Goal: Book appointment/travel/reservation

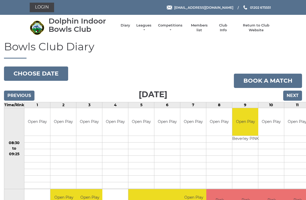
click at [26, 94] on input "Previous" at bounding box center [19, 96] width 31 height 10
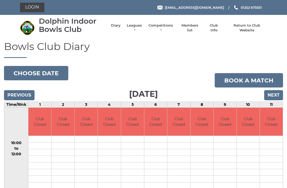
click at [23, 97] on input "Previous" at bounding box center [19, 95] width 31 height 10
click at [26, 88] on div "Previous Next" at bounding box center [143, 91] width 279 height 8
click at [24, 92] on input "Previous" at bounding box center [19, 95] width 31 height 10
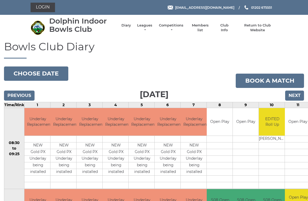
click at [295, 94] on input "Next" at bounding box center [294, 96] width 19 height 10
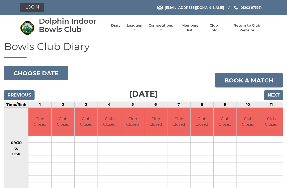
click at [274, 93] on input "Next" at bounding box center [273, 95] width 19 height 10
click at [274, 96] on input "Next" at bounding box center [273, 95] width 19 height 10
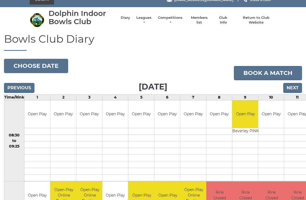
scroll to position [8, 0]
click at [295, 88] on input "Next" at bounding box center [292, 88] width 19 height 10
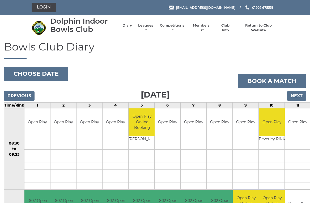
click at [298, 96] on input "Next" at bounding box center [296, 96] width 19 height 10
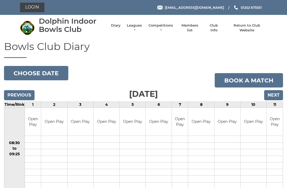
click at [274, 96] on input "Next" at bounding box center [273, 95] width 19 height 10
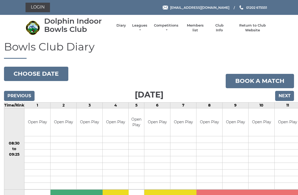
click at [286, 97] on input "Next" at bounding box center [284, 96] width 19 height 10
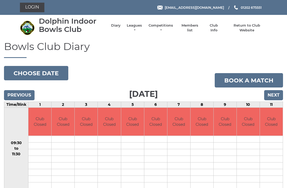
click at [275, 95] on input "Next" at bounding box center [273, 95] width 19 height 10
click at [277, 93] on input "Next" at bounding box center [273, 95] width 19 height 10
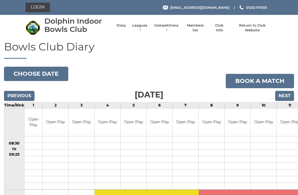
click at [287, 97] on input "Next" at bounding box center [284, 96] width 19 height 10
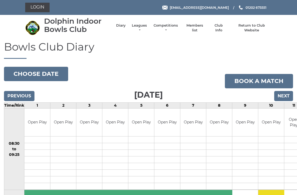
click at [10, 96] on input "Previous" at bounding box center [19, 96] width 31 height 10
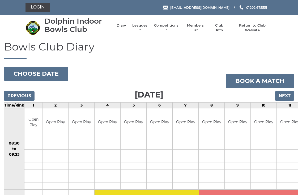
click at [12, 94] on input "Previous" at bounding box center [19, 96] width 31 height 10
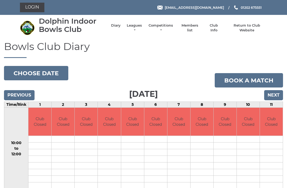
click at [4, 90] on input "Previous" at bounding box center [19, 95] width 31 height 10
click at [8, 95] on input "Previous" at bounding box center [19, 95] width 31 height 10
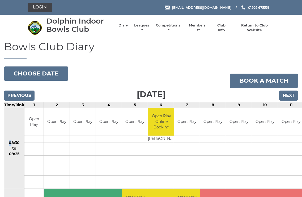
click at [22, 94] on input "Previous" at bounding box center [19, 96] width 31 height 10
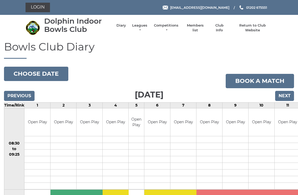
click at [15, 97] on input "Previous" at bounding box center [19, 96] width 31 height 10
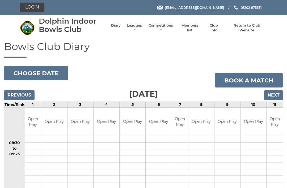
click at [276, 92] on input "Next" at bounding box center [273, 95] width 19 height 10
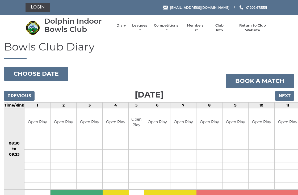
click at [286, 96] on input "Next" at bounding box center [284, 96] width 19 height 10
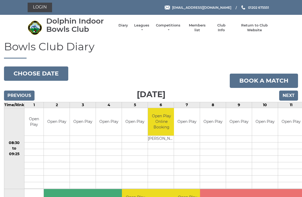
scroll to position [1, 0]
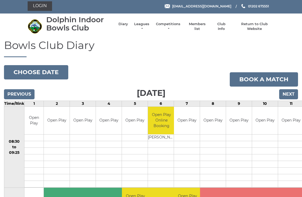
click at [10, 93] on input "Previous" at bounding box center [19, 94] width 31 height 10
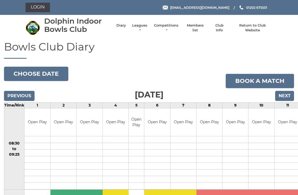
scroll to position [1, 0]
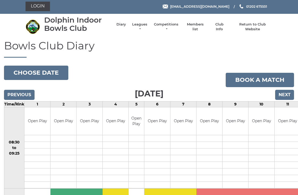
click at [291, 94] on input "Next" at bounding box center [284, 95] width 19 height 10
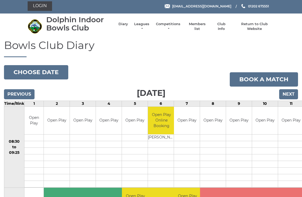
scroll to position [1, 0]
click at [291, 96] on input "Next" at bounding box center [288, 94] width 19 height 10
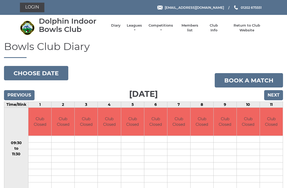
click at [276, 92] on input "Next" at bounding box center [273, 95] width 19 height 10
click at [275, 92] on input "Next" at bounding box center [273, 95] width 19 height 10
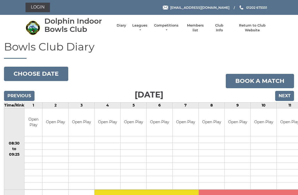
click at [289, 94] on input "Next" at bounding box center [284, 96] width 19 height 10
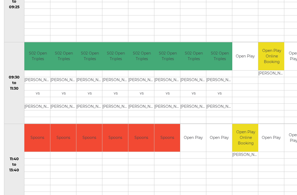
scroll to position [147, 0]
click at [287, 141] on td "Open Play" at bounding box center [294, 138] width 19 height 28
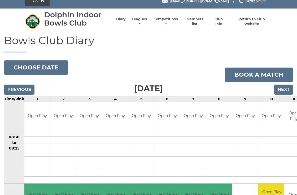
scroll to position [0, 0]
